Goal: Information Seeking & Learning: Learn about a topic

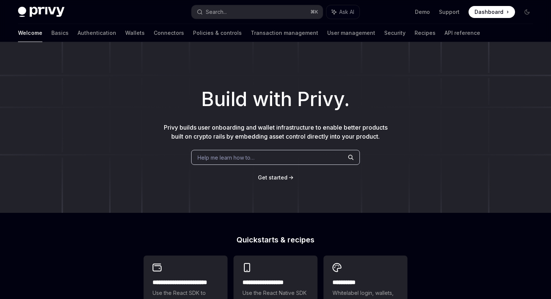
click at [255, 158] on div "Help me learn how to…" at bounding box center [275, 157] width 169 height 15
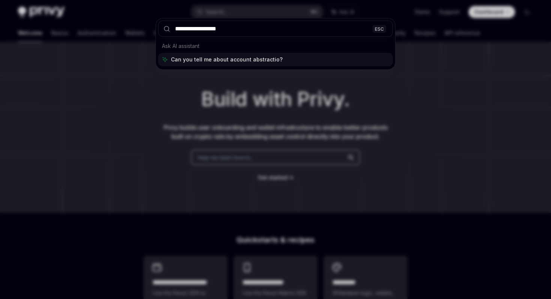
type input "**********"
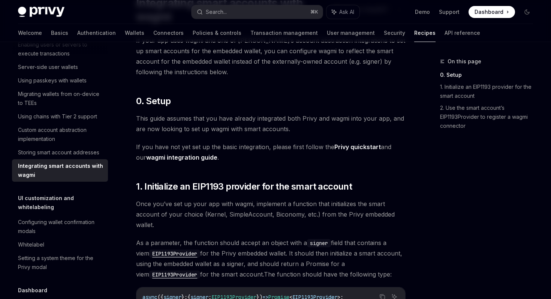
scroll to position [214, 0]
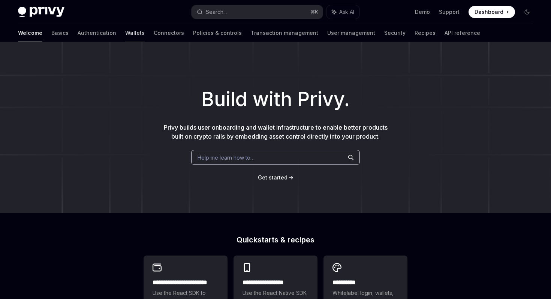
click at [125, 36] on link "Wallets" at bounding box center [134, 33] width 19 height 18
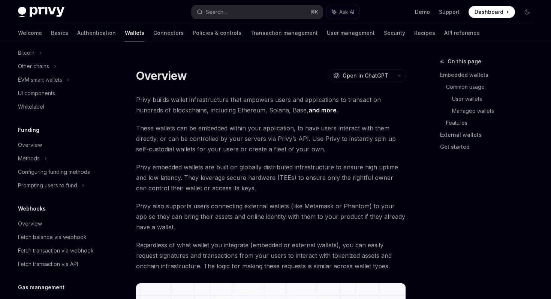
type textarea "*"
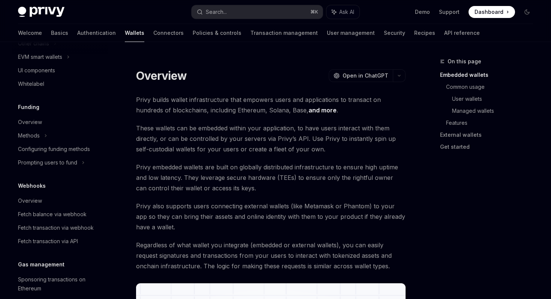
scroll to position [253, 0]
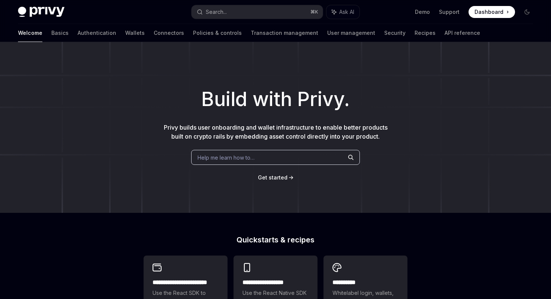
click at [502, 11] on span "Dashboard" at bounding box center [489, 11] width 29 height 7
